Goal: Information Seeking & Learning: Learn about a topic

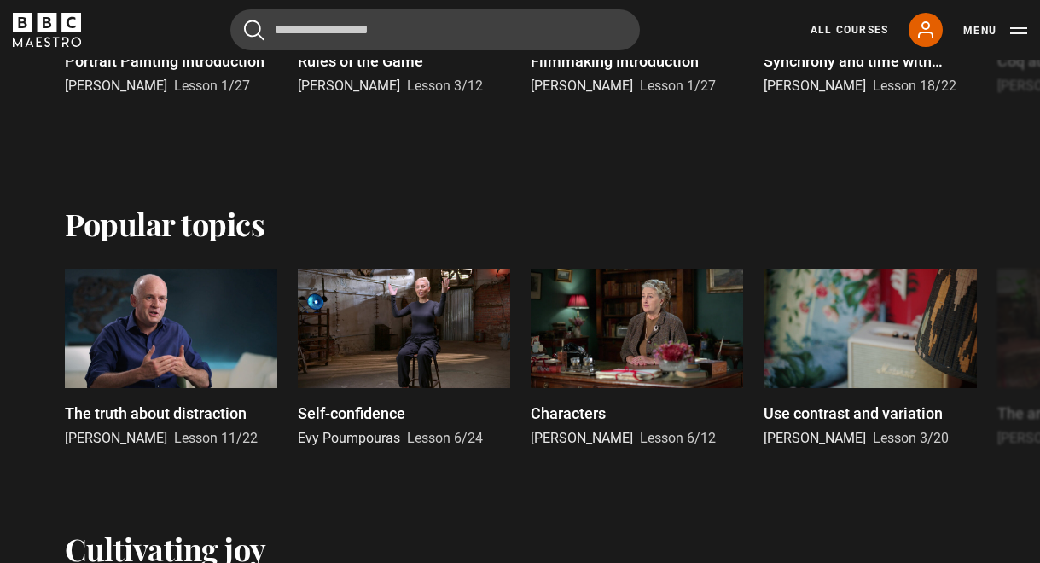
scroll to position [663, 0]
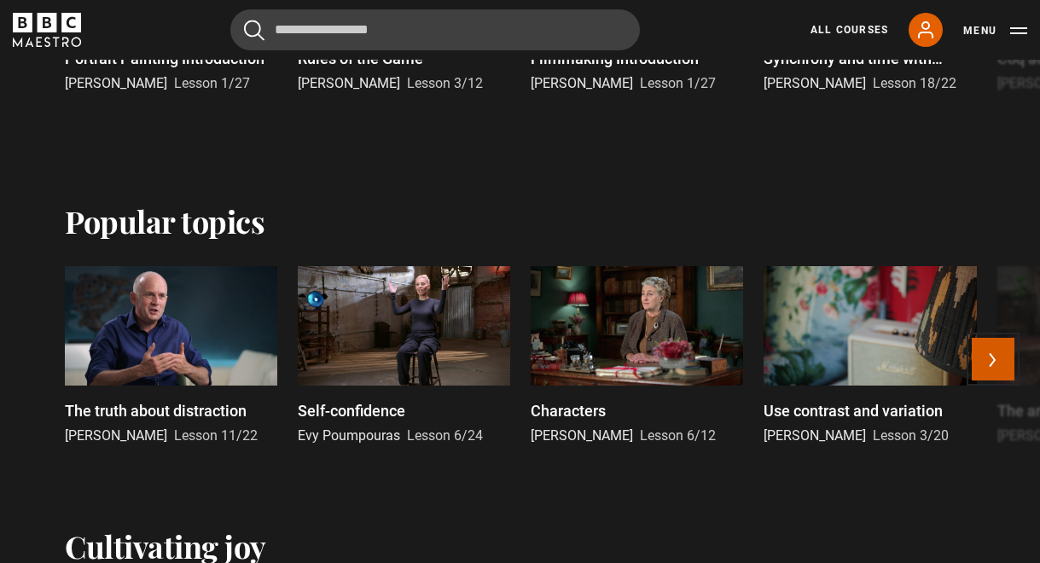
click at [998, 364] on button "Next" at bounding box center [993, 359] width 43 height 43
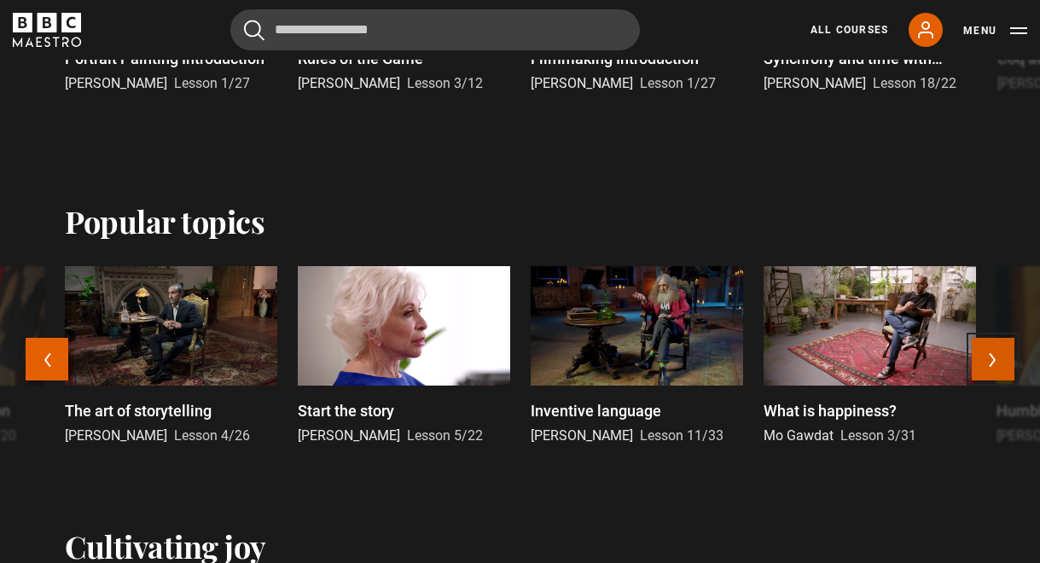
click at [998, 364] on button "Next" at bounding box center [993, 359] width 43 height 43
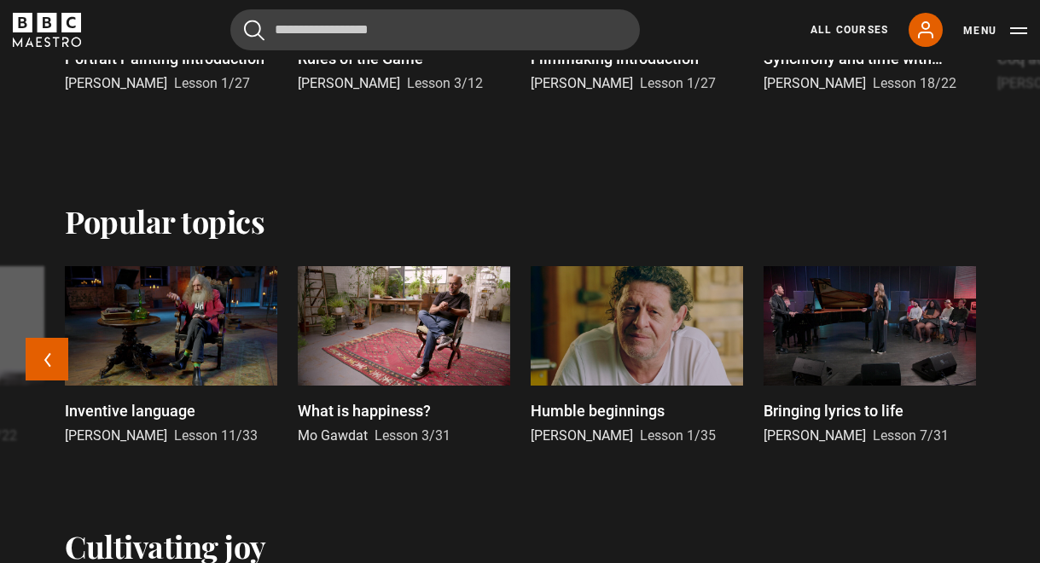
click at [876, 359] on div at bounding box center [870, 325] width 212 height 119
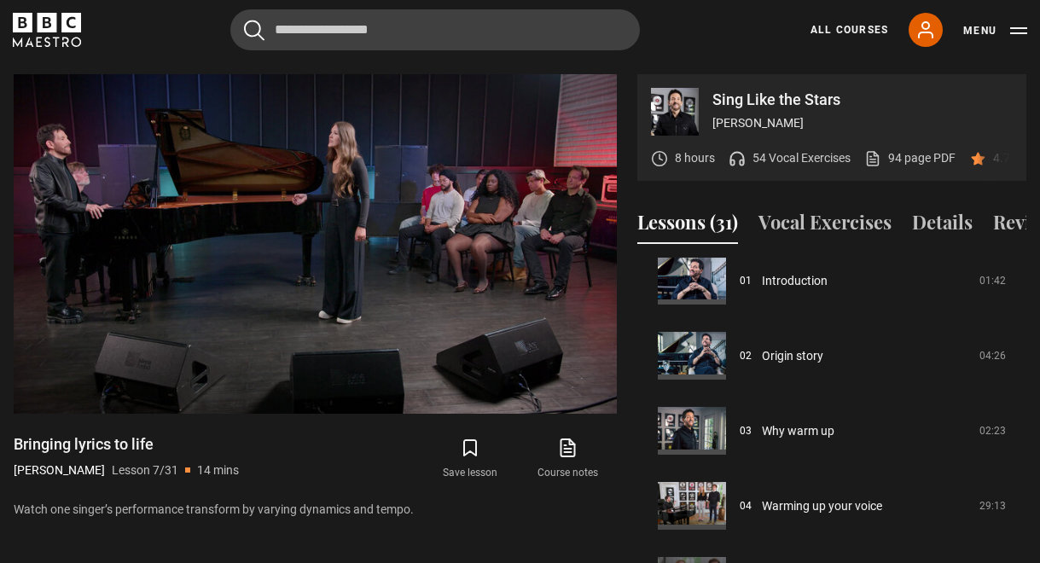
scroll to position [92, 0]
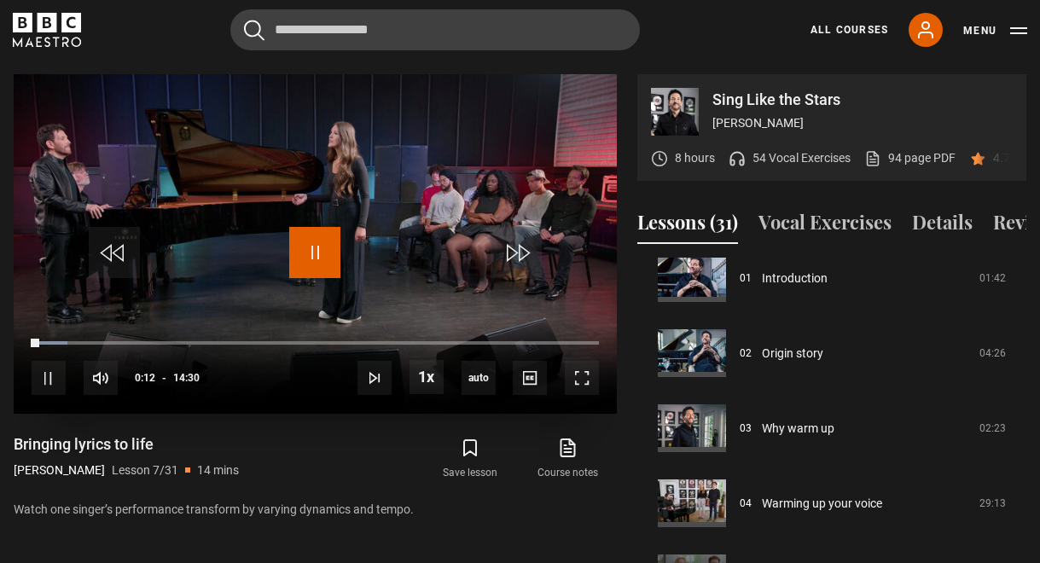
click at [311, 249] on span "Video Player" at bounding box center [314, 252] width 51 height 51
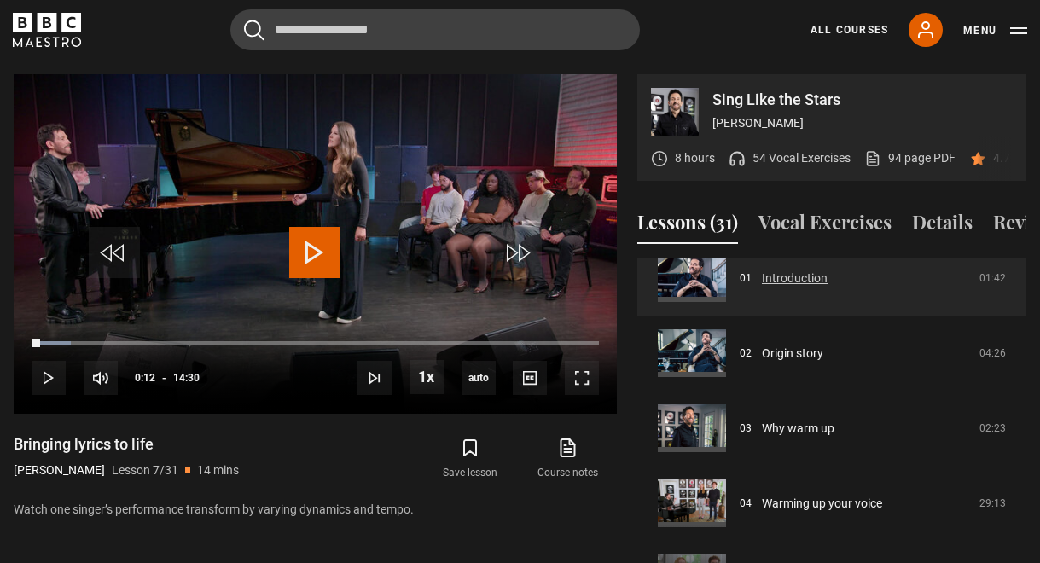
click at [777, 270] on link "Introduction" at bounding box center [795, 279] width 66 height 18
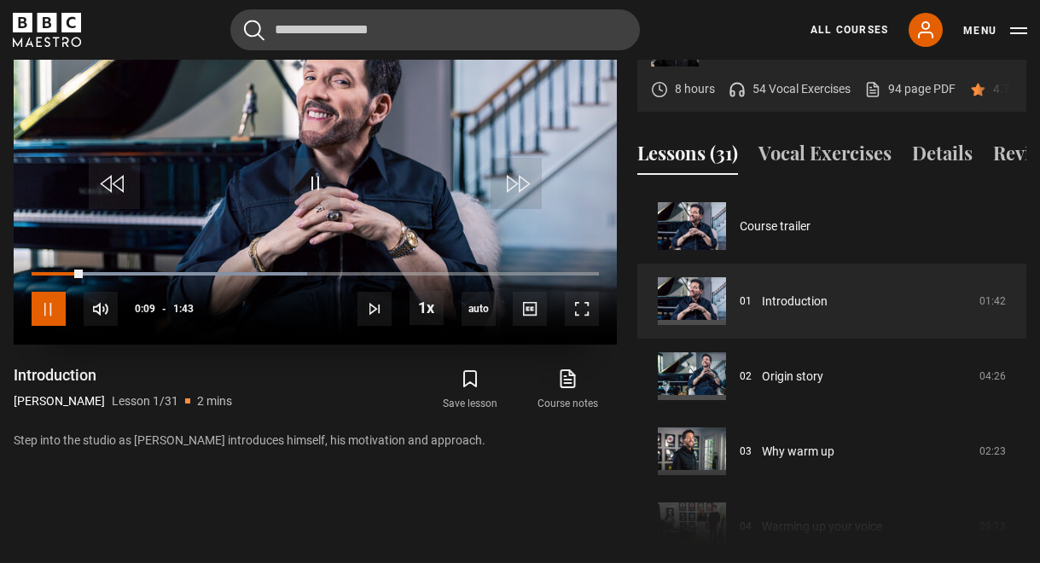
click at [51, 299] on span "Video Player" at bounding box center [49, 309] width 34 height 34
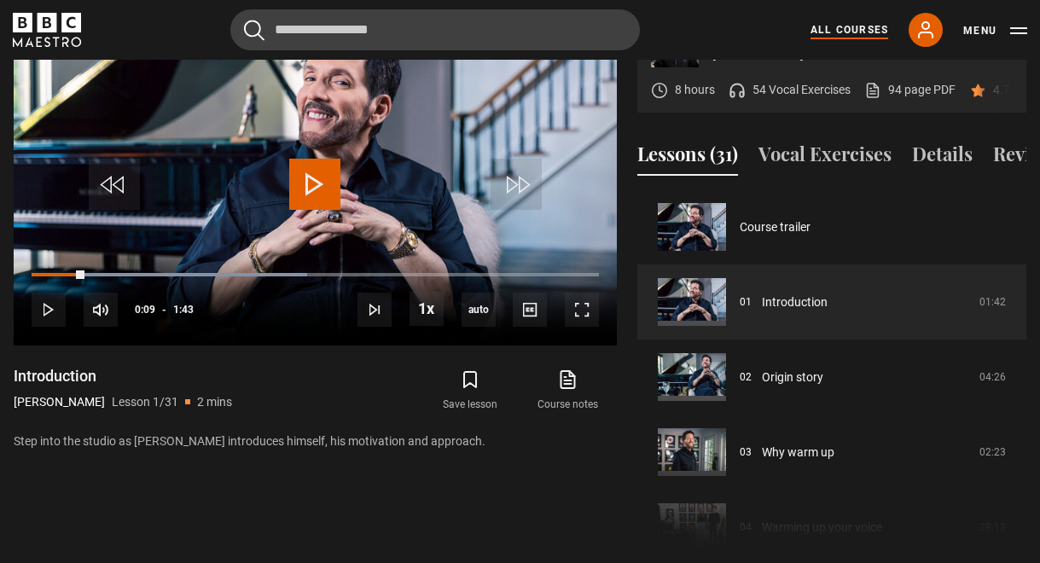
click at [825, 24] on link "All Courses" at bounding box center [850, 29] width 78 height 15
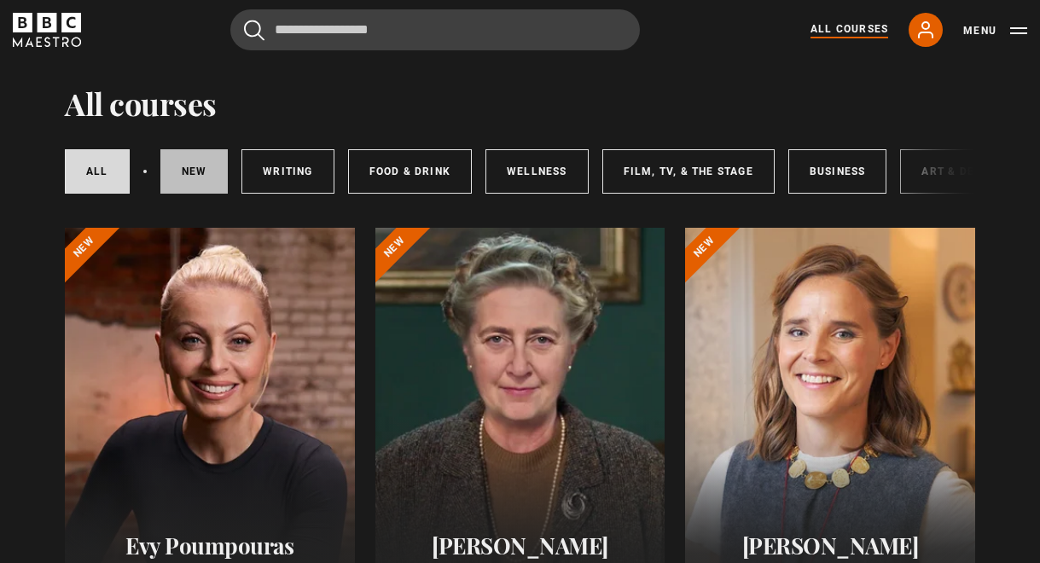
click at [212, 182] on link "New courses" at bounding box center [194, 171] width 68 height 44
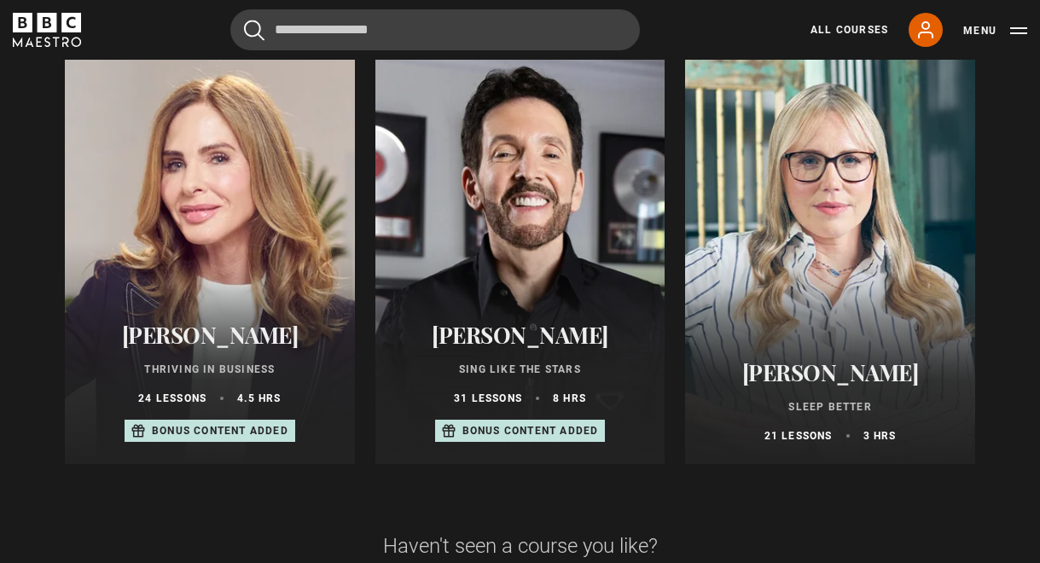
scroll to position [1077, 0]
click at [530, 321] on div "Eric Vetro Sing Like the Stars 31 lessons 8 hrs Bonus content added" at bounding box center [520, 381] width 290 height 163
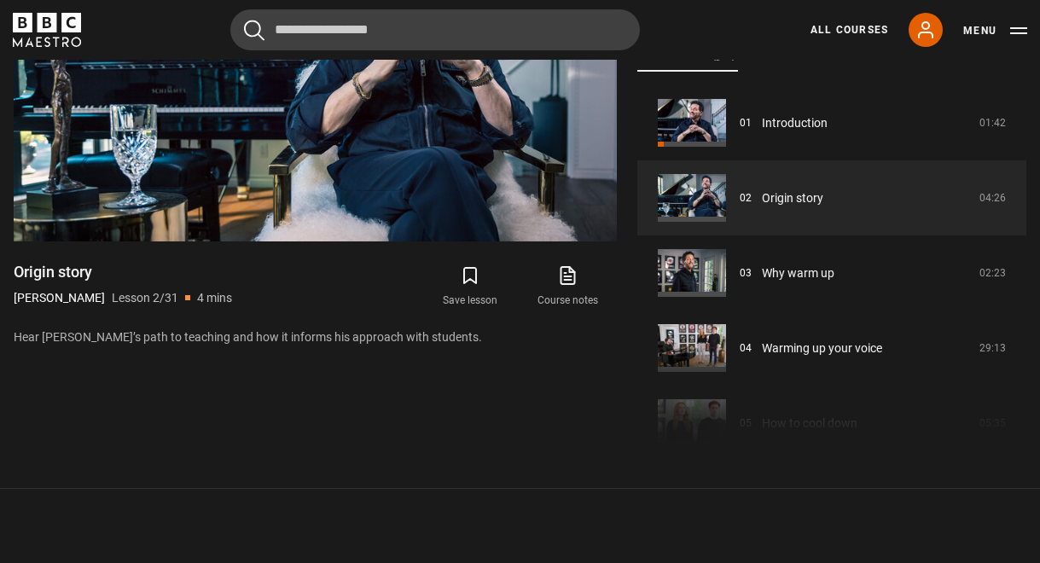
scroll to position [1022, 0]
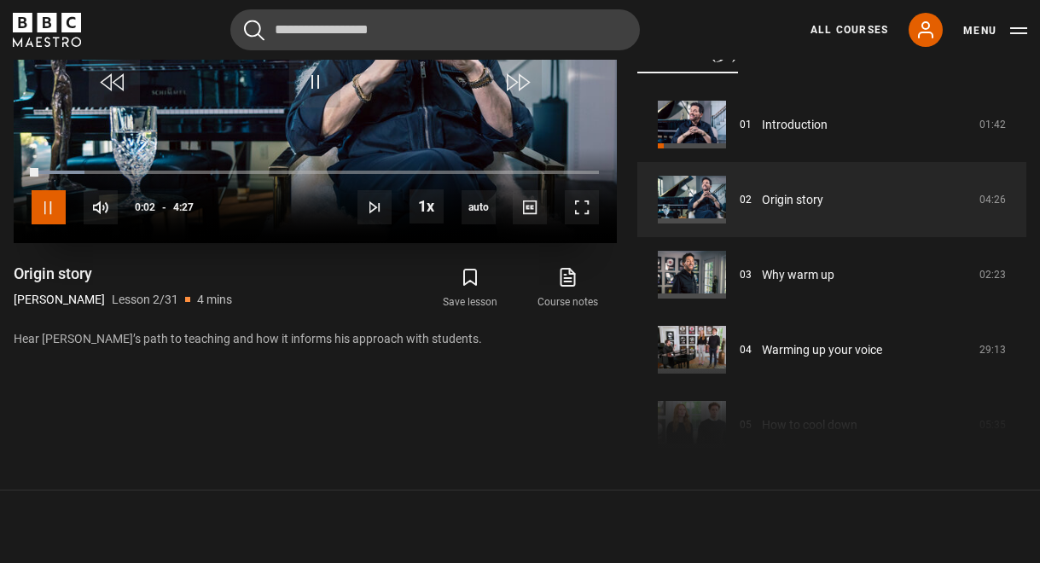
click at [56, 203] on span "Video Player" at bounding box center [49, 207] width 34 height 34
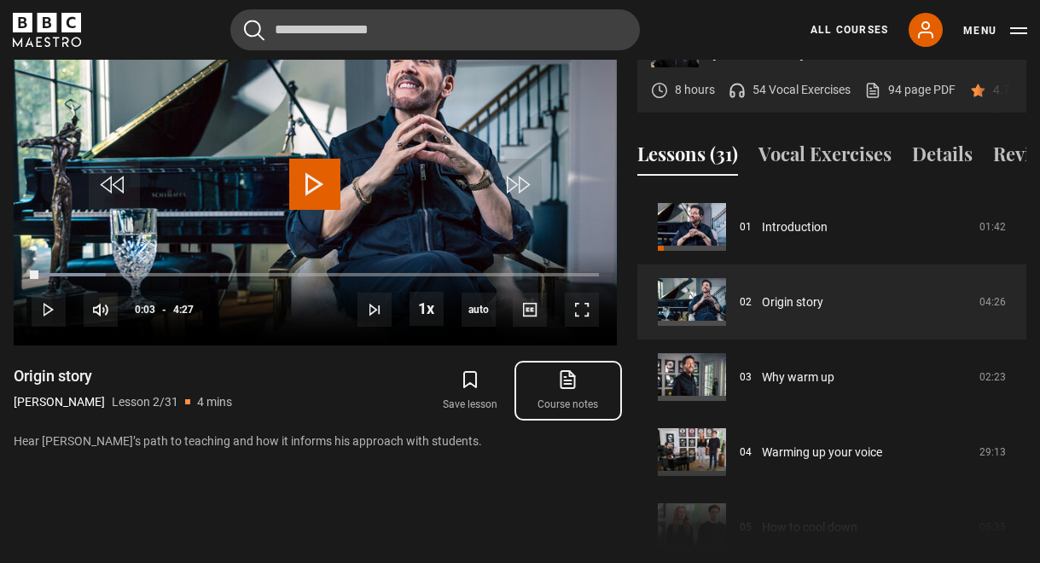
click at [572, 373] on icon at bounding box center [567, 379] width 21 height 20
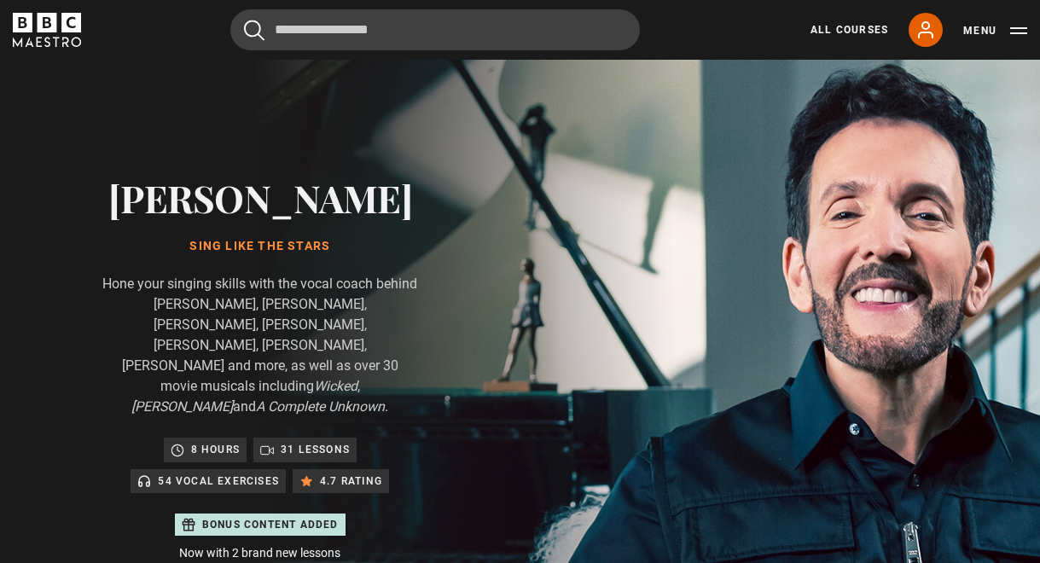
scroll to position [0, 0]
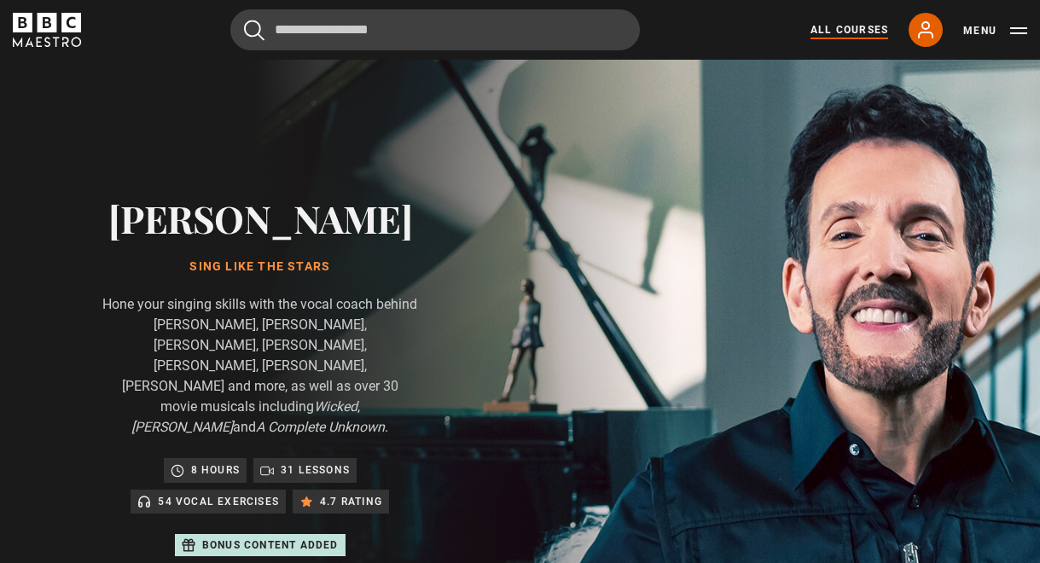
click at [853, 31] on link "All Courses" at bounding box center [850, 29] width 78 height 15
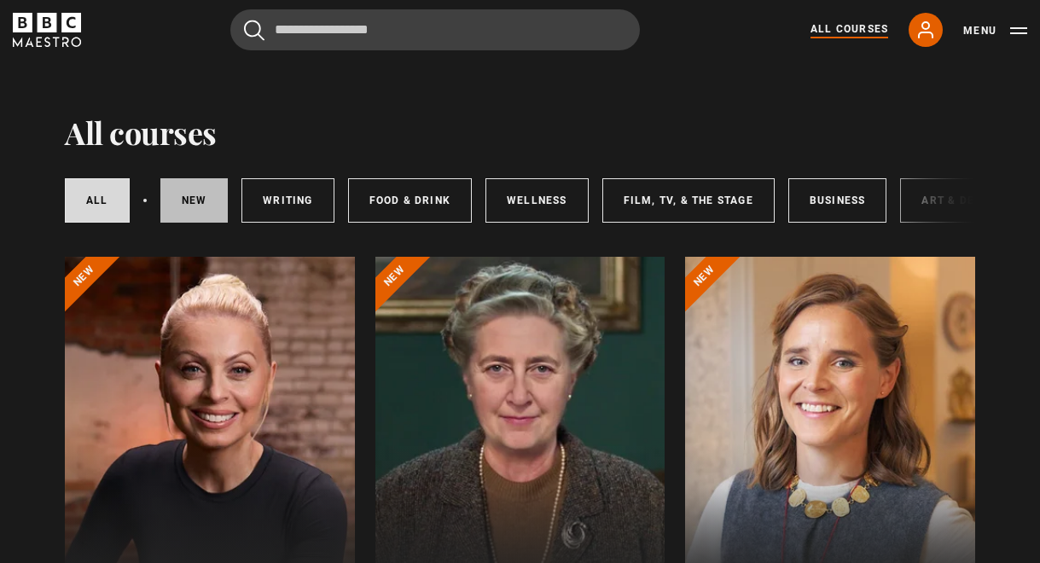
click at [197, 207] on link "New courses" at bounding box center [194, 200] width 68 height 44
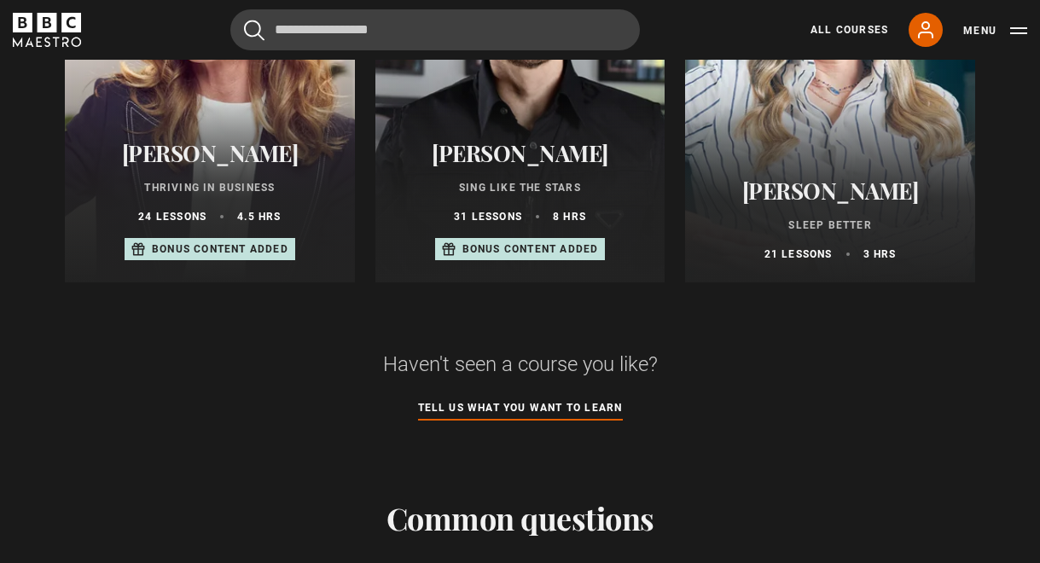
scroll to position [1236, 0]
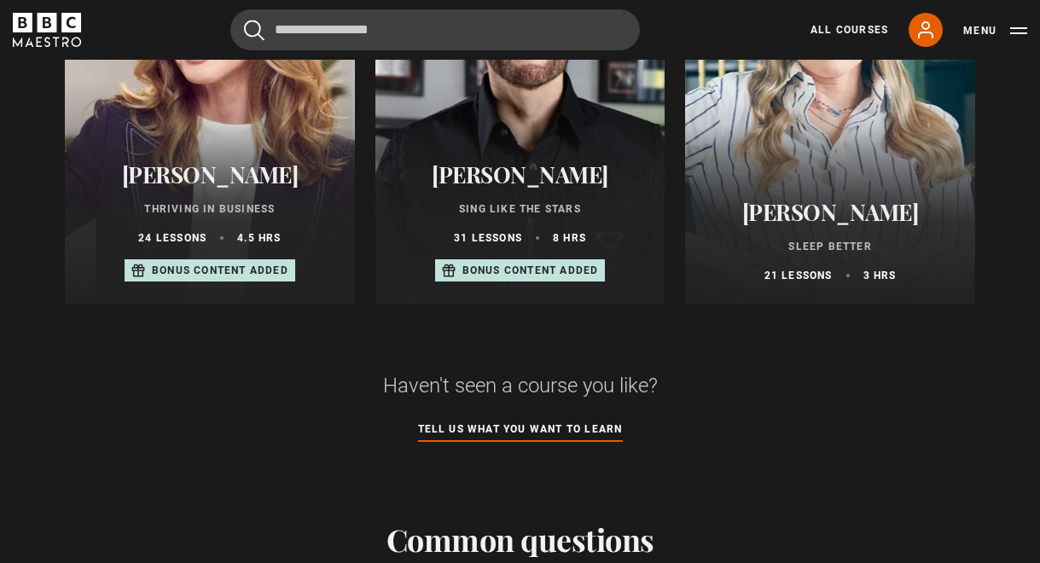
click at [455, 266] on div "Bonus content added" at bounding box center [520, 270] width 171 height 22
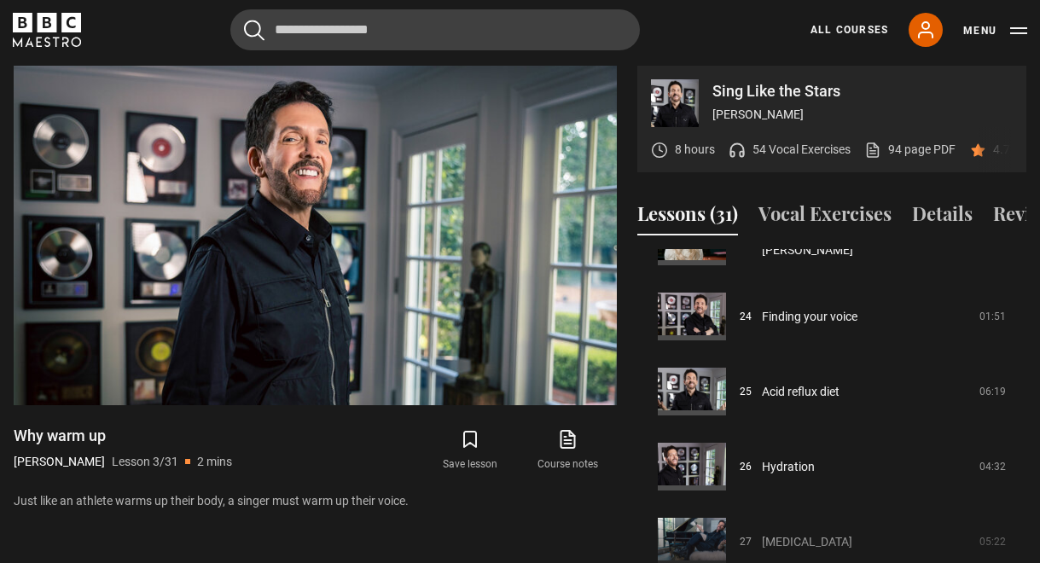
scroll to position [2078, 0]
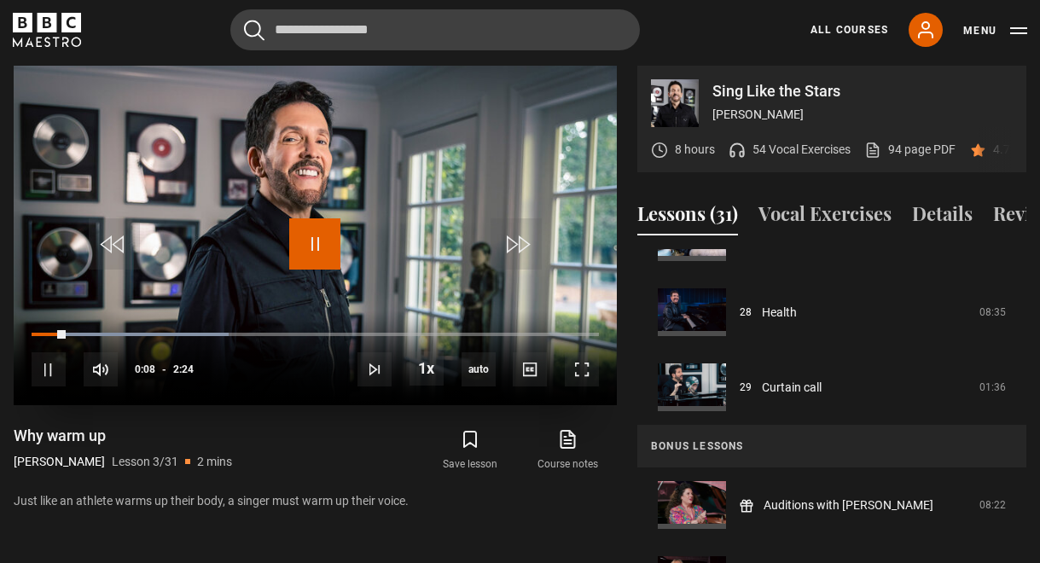
click at [317, 234] on span "Video Player" at bounding box center [314, 243] width 51 height 51
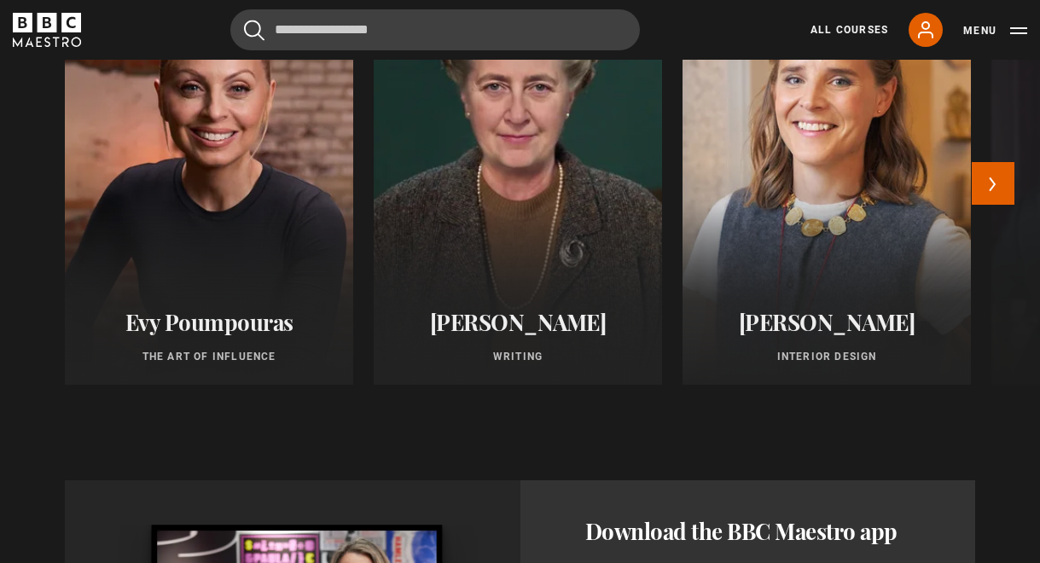
scroll to position [1672, 0]
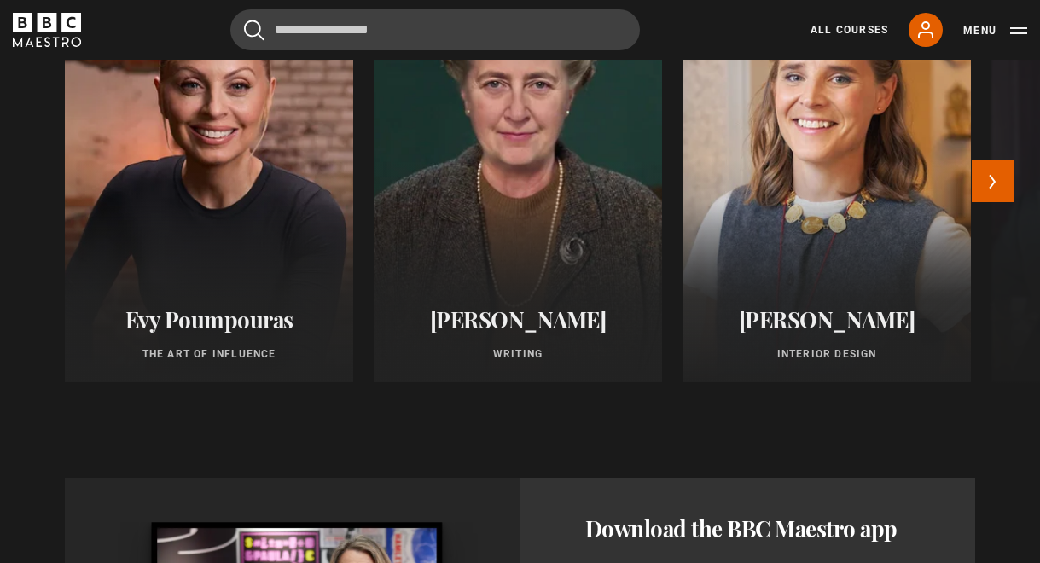
click at [277, 306] on h2 "Evy Poumpouras" at bounding box center [208, 319] width 247 height 26
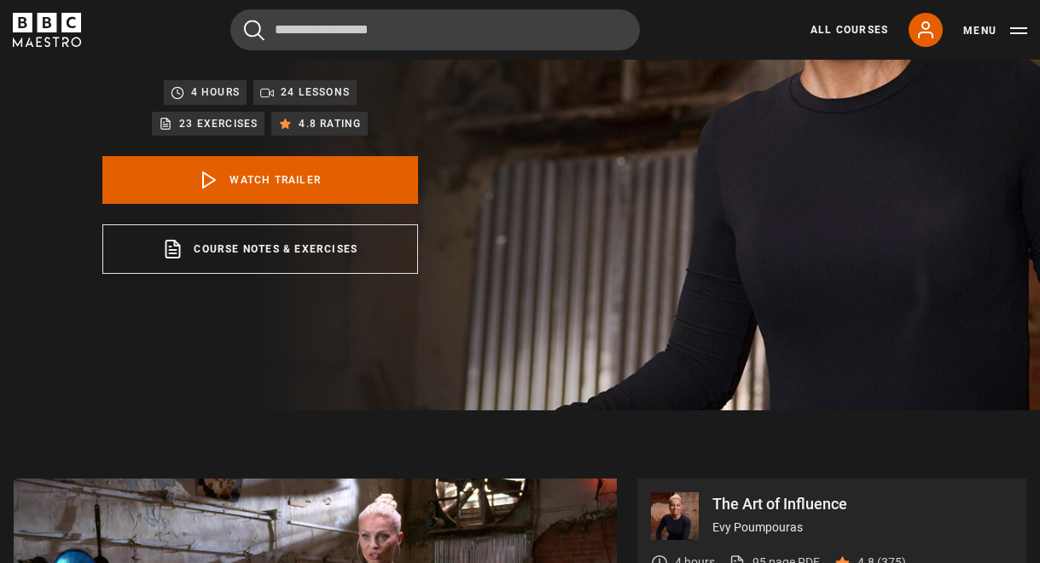
scroll to position [288, 0]
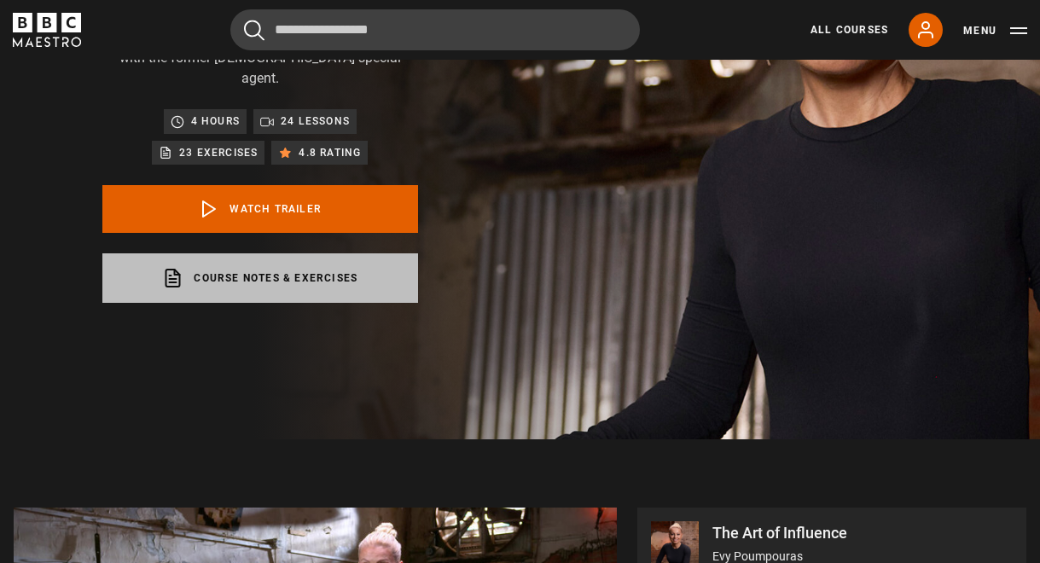
click at [365, 281] on link "Course notes & exercises opens in a new tab" at bounding box center [260, 277] width 316 height 49
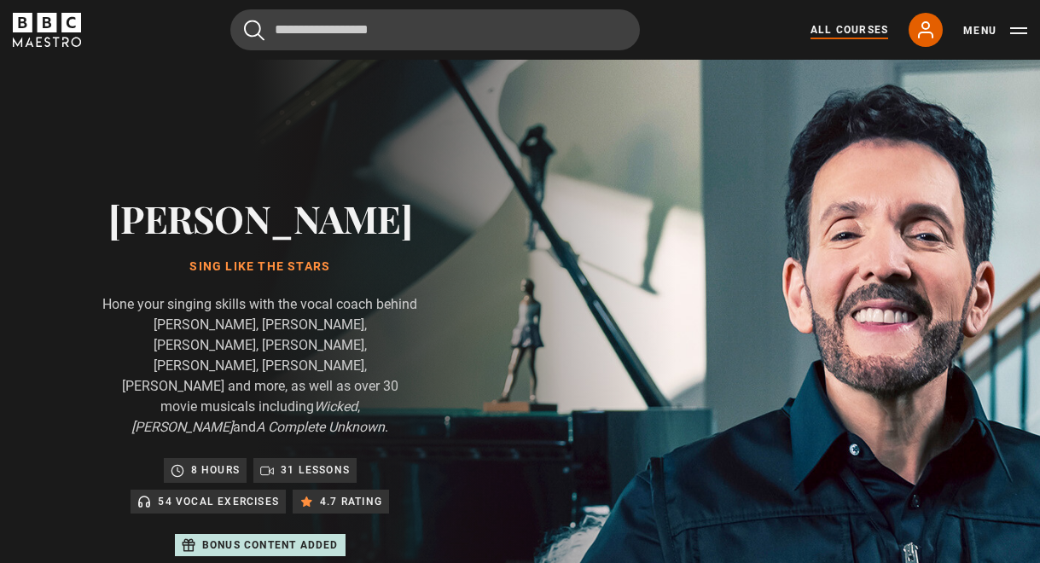
click at [838, 29] on link "All Courses" at bounding box center [850, 29] width 78 height 15
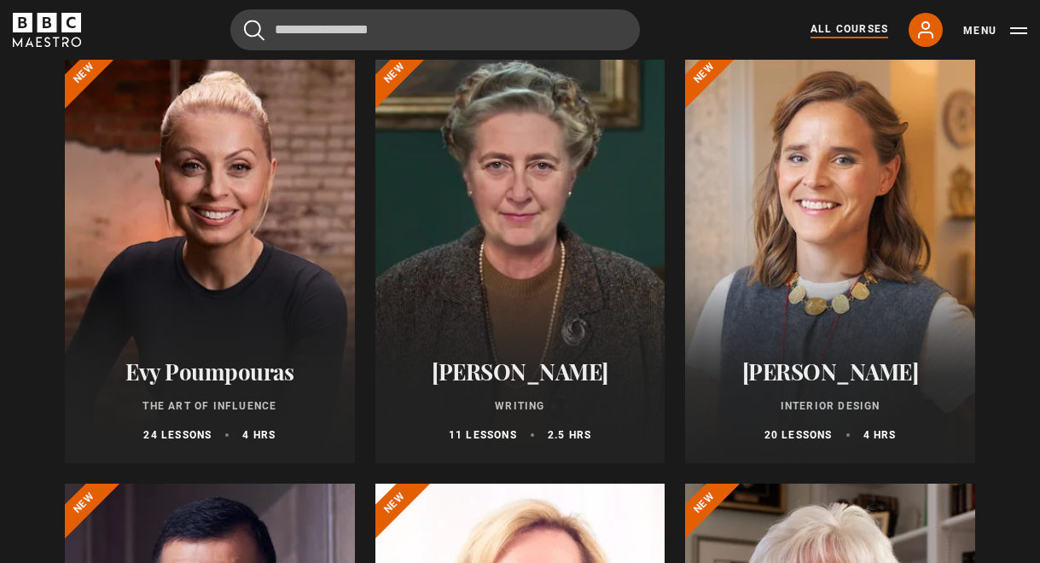
click at [600, 200] on div at bounding box center [520, 259] width 290 height 410
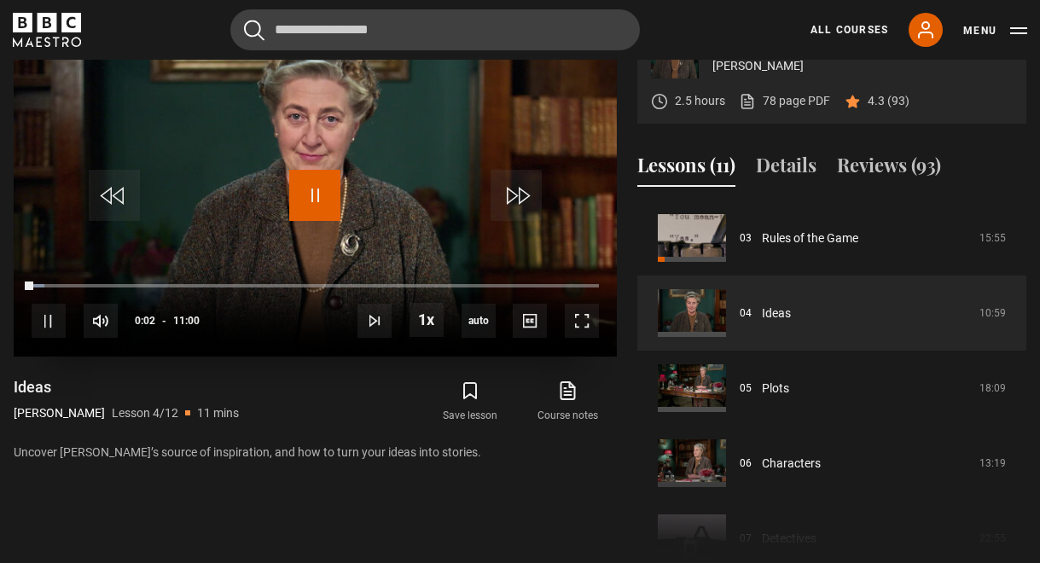
click at [316, 193] on span "Video Player" at bounding box center [314, 195] width 51 height 51
click at [568, 387] on icon at bounding box center [567, 391] width 21 height 20
click at [572, 387] on icon at bounding box center [567, 391] width 21 height 20
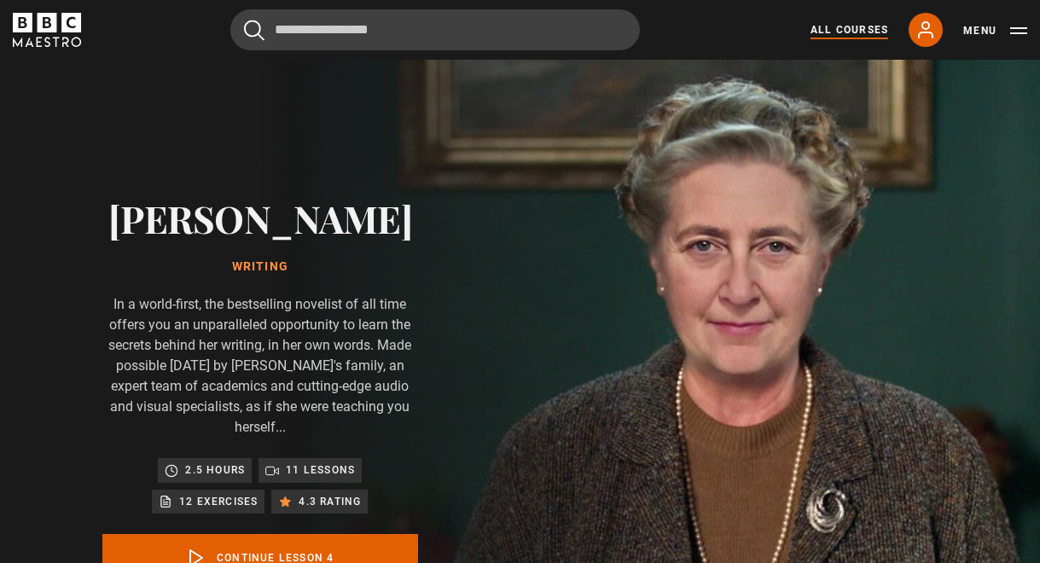
click at [845, 30] on link "All Courses" at bounding box center [850, 29] width 78 height 15
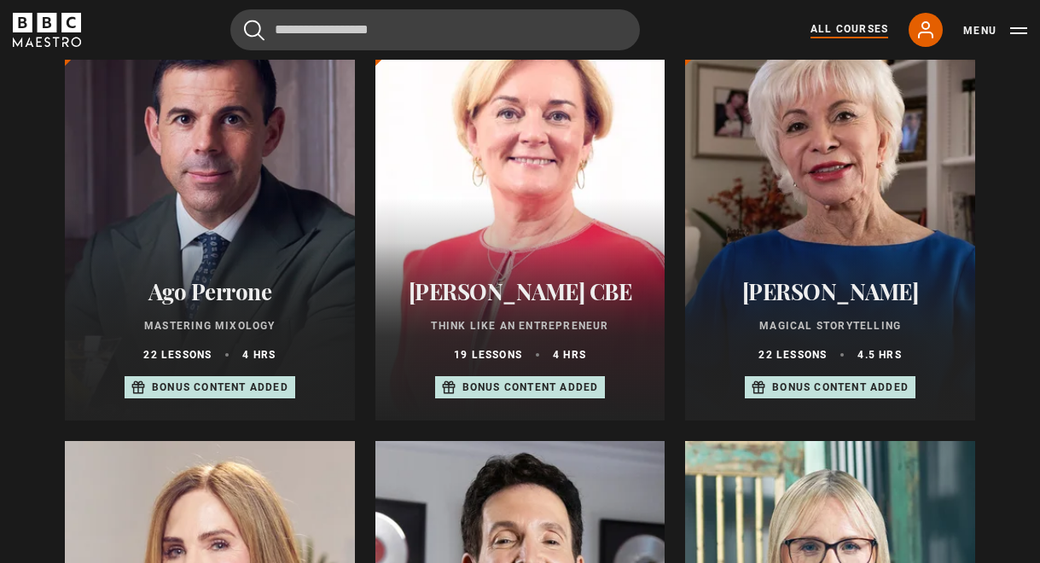
scroll to position [701, 0]
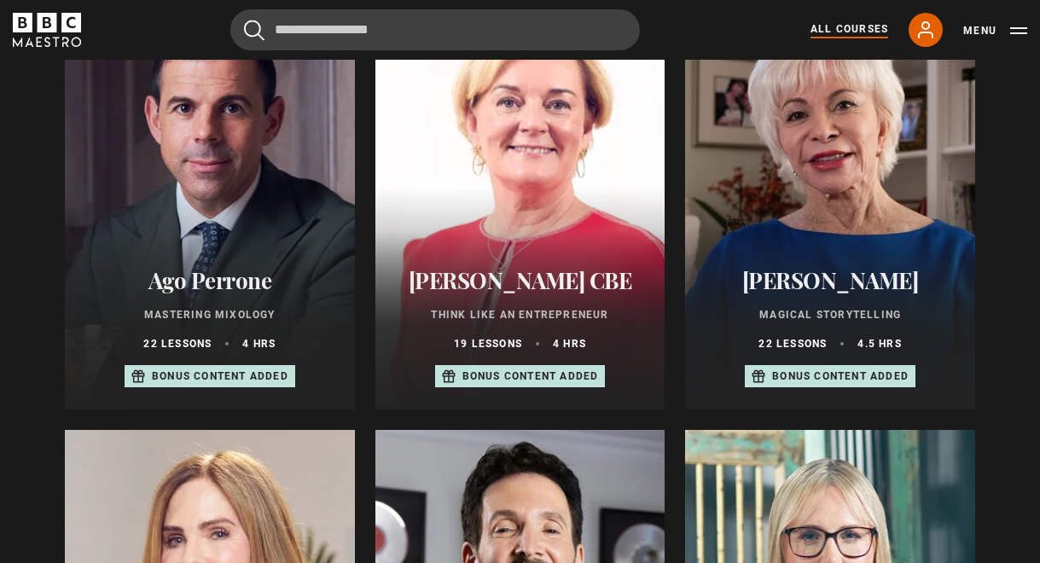
click at [718, 203] on div at bounding box center [830, 205] width 290 height 410
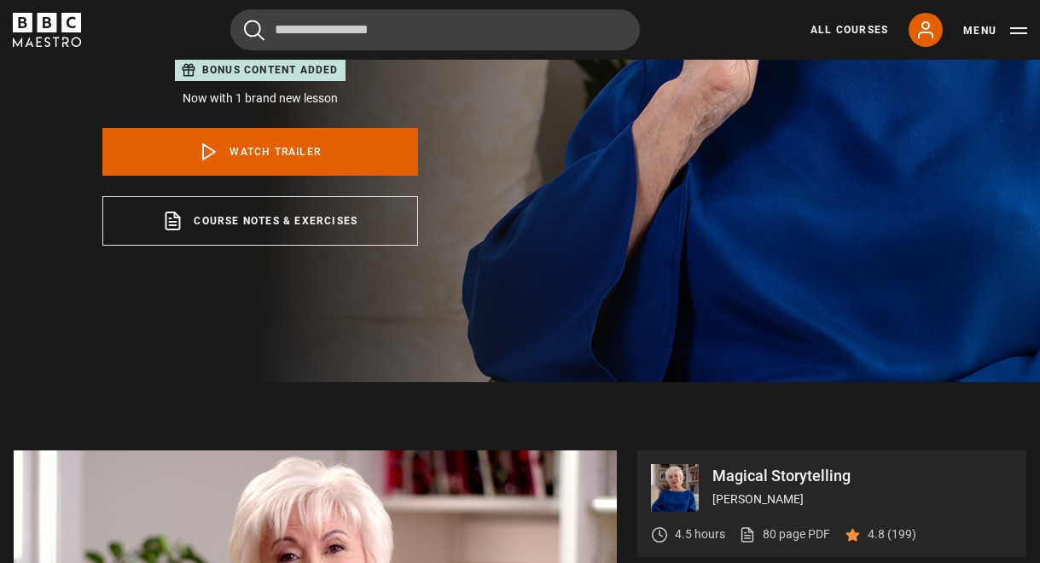
scroll to position [453, 0]
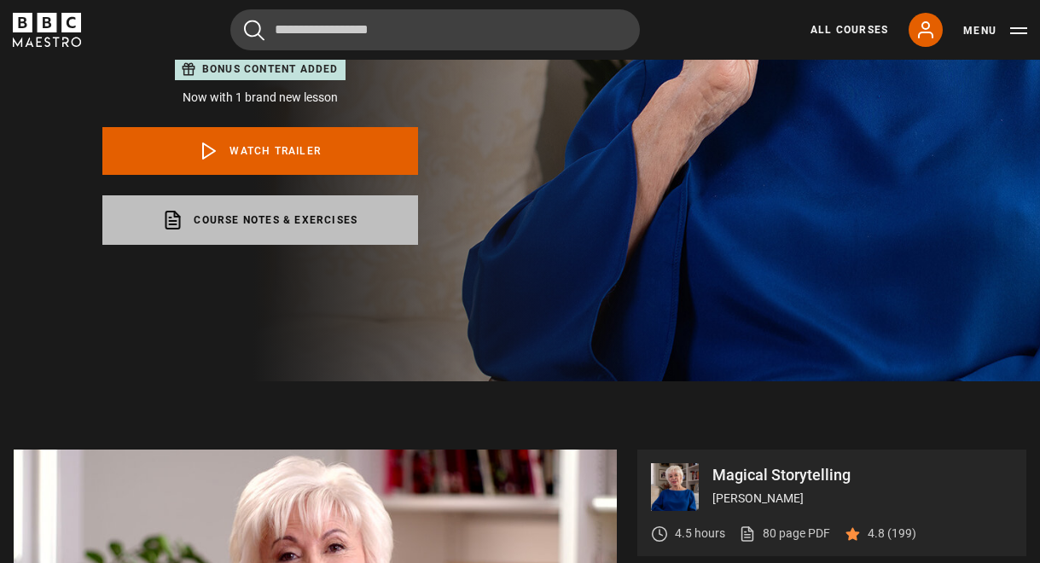
click at [378, 229] on link "Course notes & exercises opens in a new tab" at bounding box center [260, 219] width 316 height 49
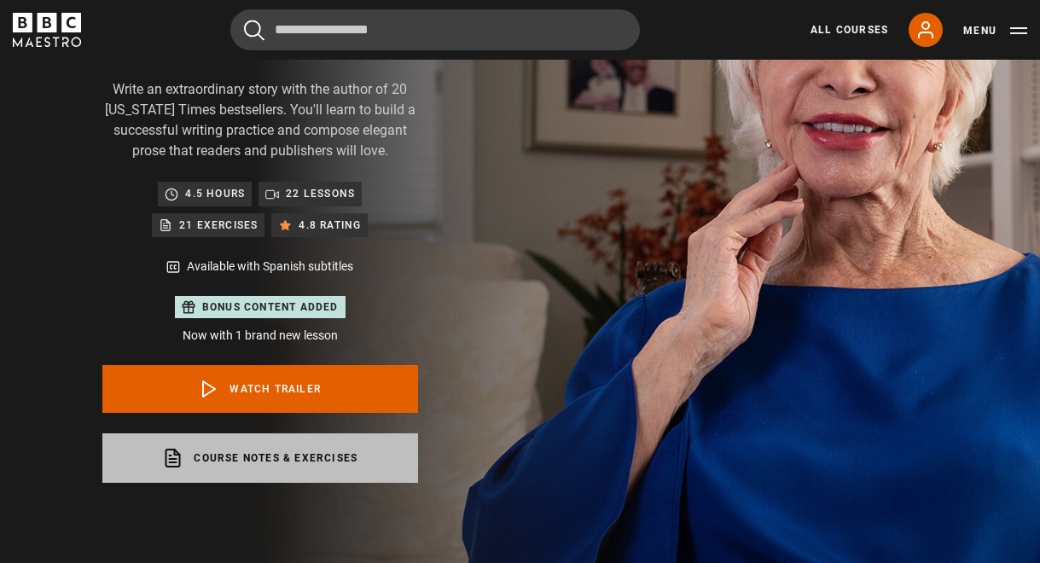
scroll to position [0, 0]
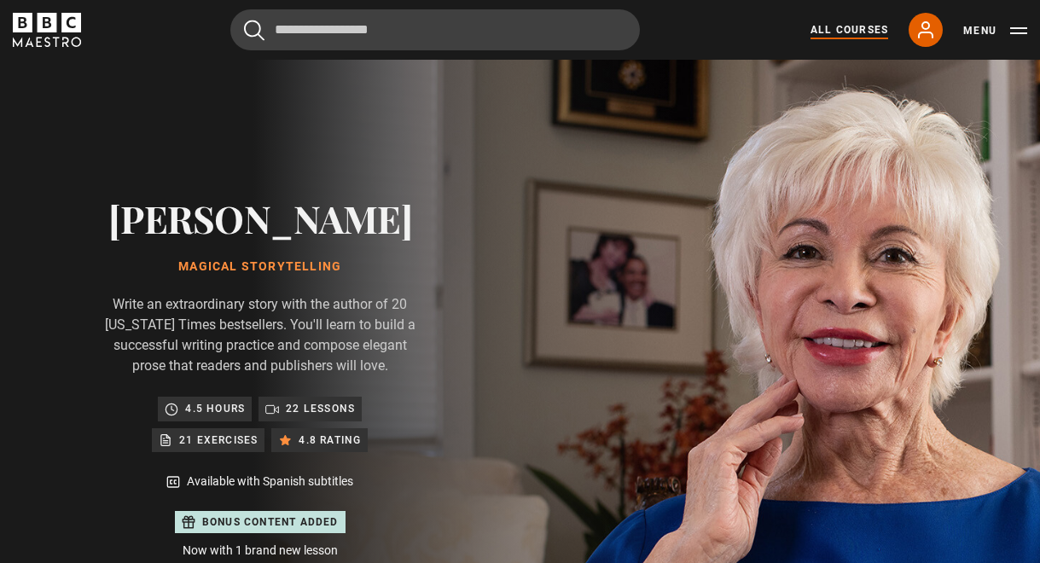
click at [846, 37] on link "All Courses" at bounding box center [850, 29] width 78 height 15
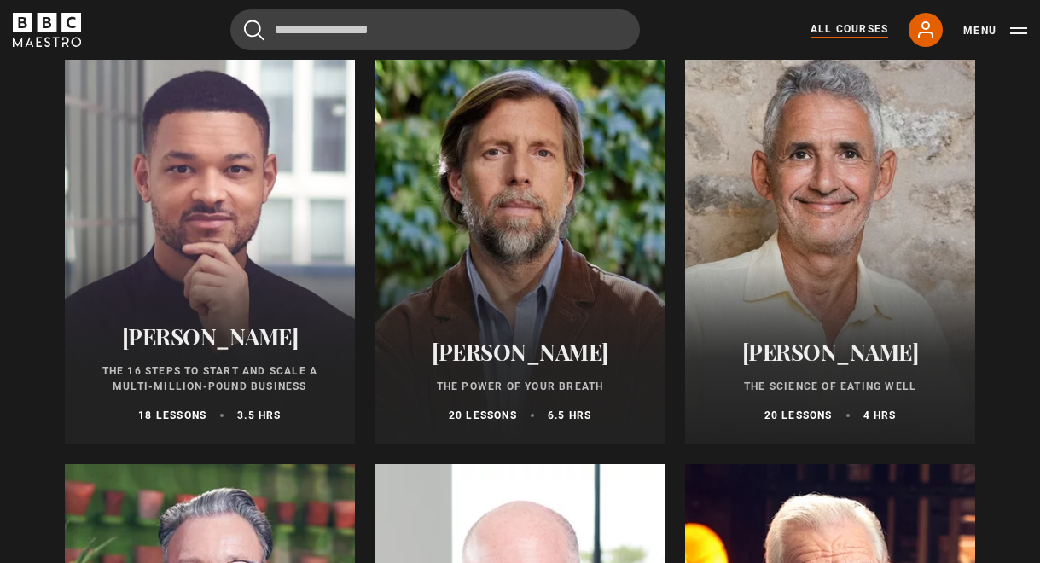
scroll to position [1965, 0]
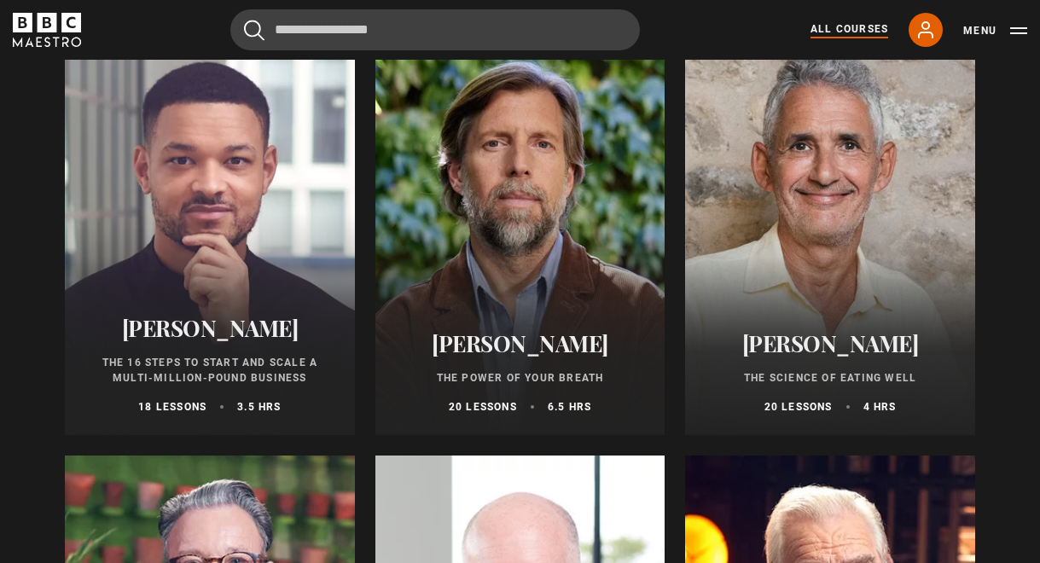
click at [549, 300] on div at bounding box center [520, 231] width 290 height 410
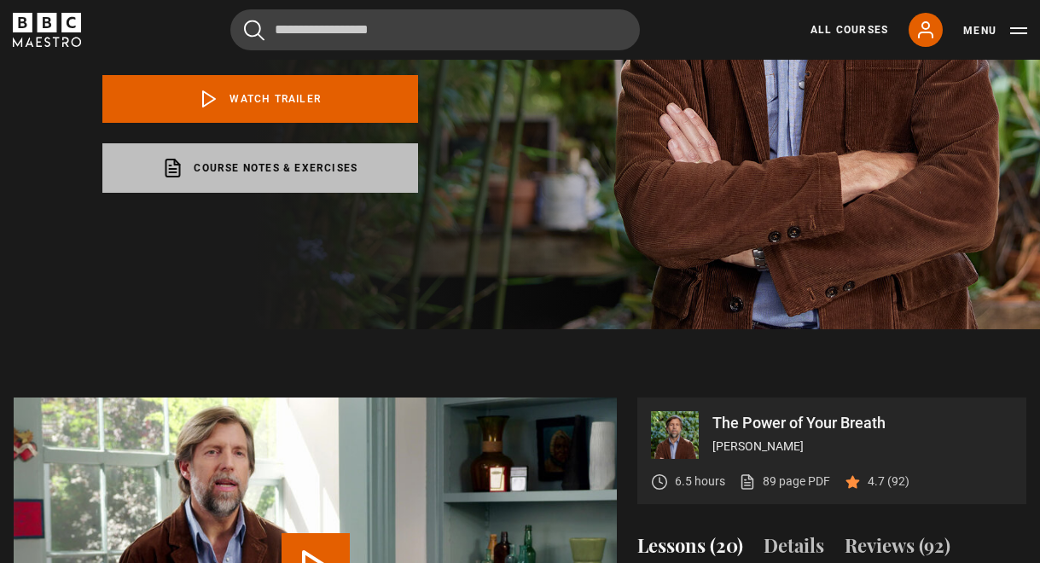
scroll to position [342, 0]
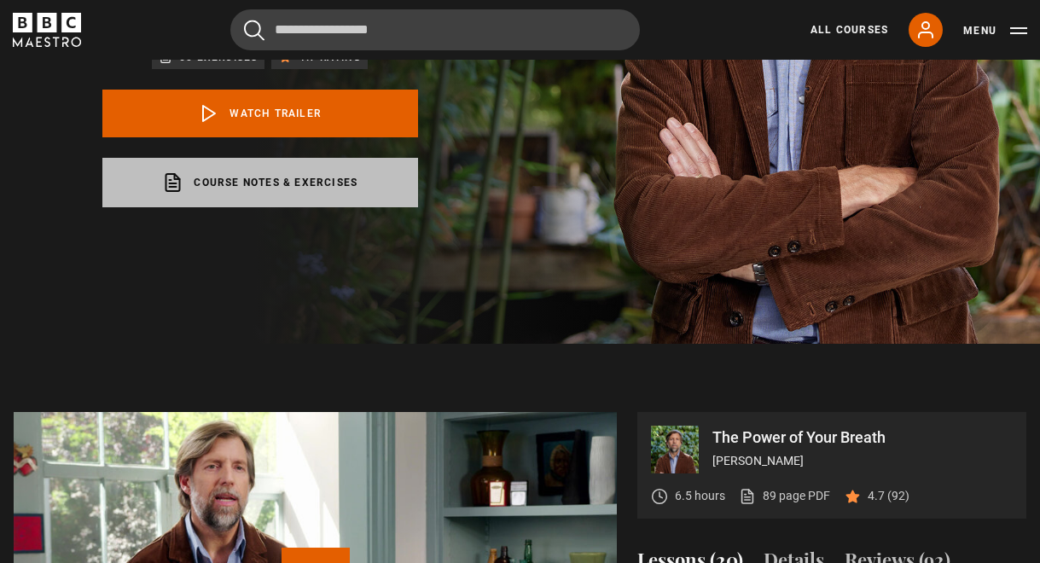
click at [364, 207] on link "Course notes & exercises opens in a new tab" at bounding box center [260, 182] width 316 height 49
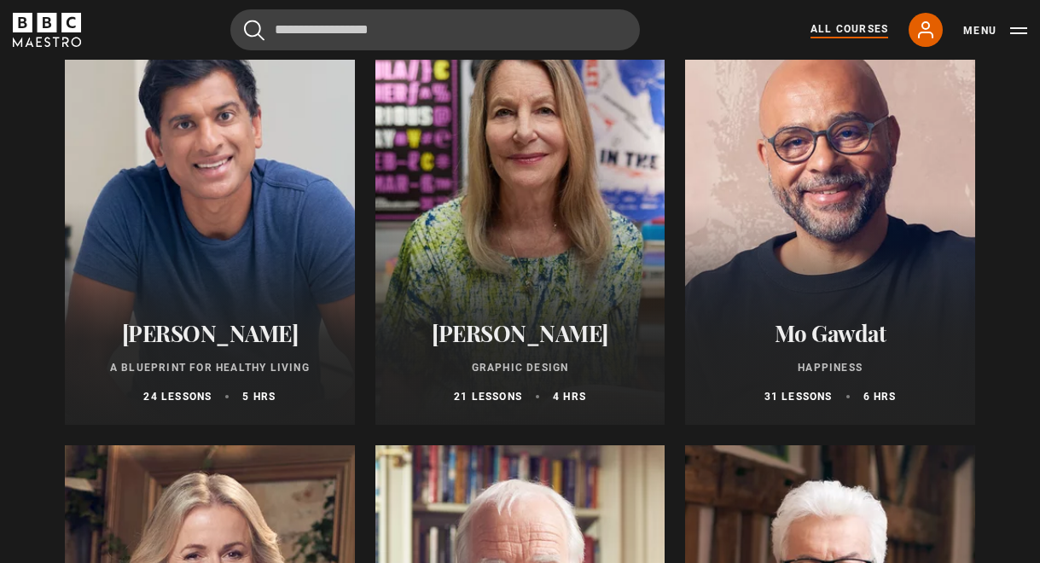
scroll to position [2840, 0]
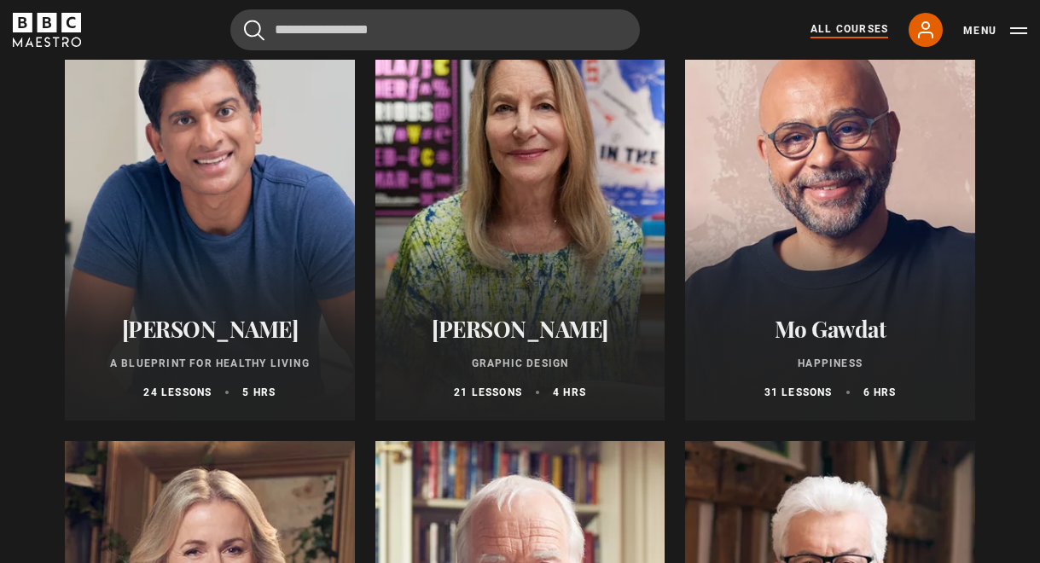
click at [475, 281] on div at bounding box center [520, 216] width 290 height 410
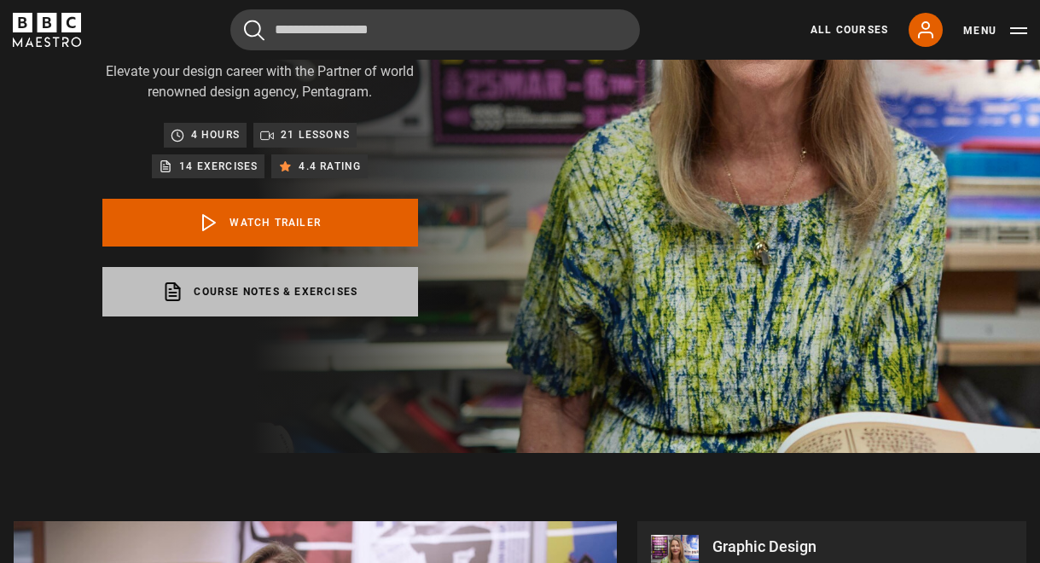
click at [298, 296] on link "Course notes & exercises opens in a new tab" at bounding box center [260, 291] width 316 height 49
